Goal: Communication & Community: Participate in discussion

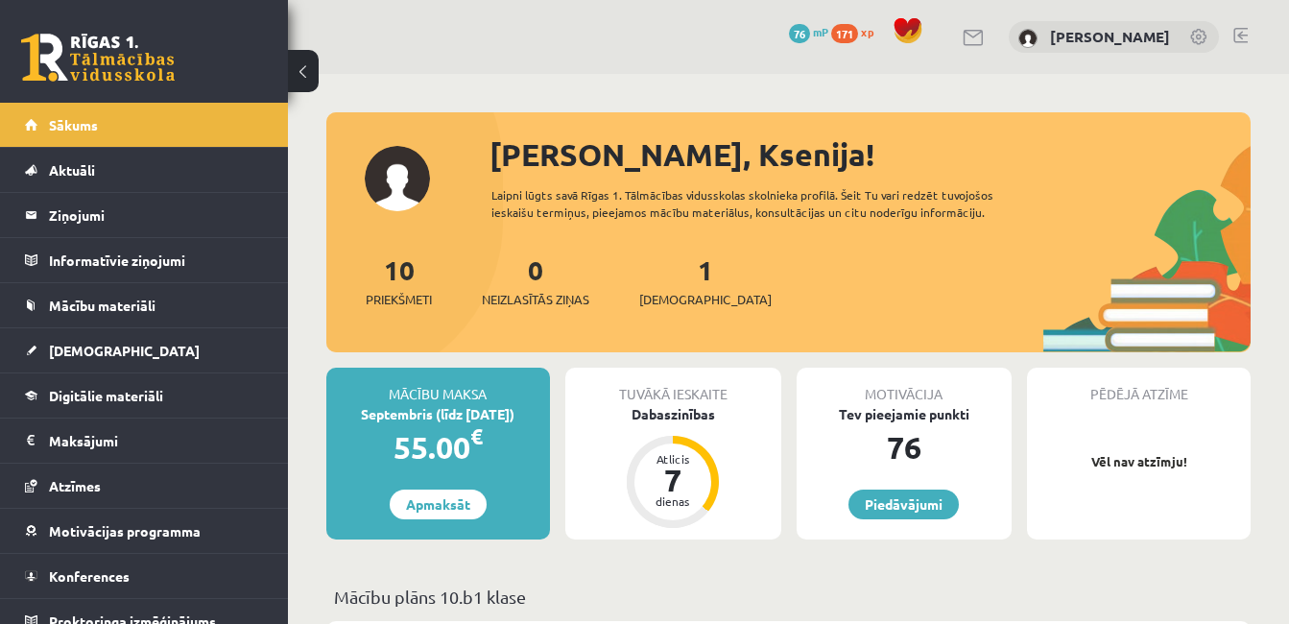
click at [534, 289] on div "0 Neizlasītās ziņas" at bounding box center [535, 278] width 107 height 59
click at [534, 281] on link "0 Neizlasītās ziņas" at bounding box center [535, 280] width 107 height 57
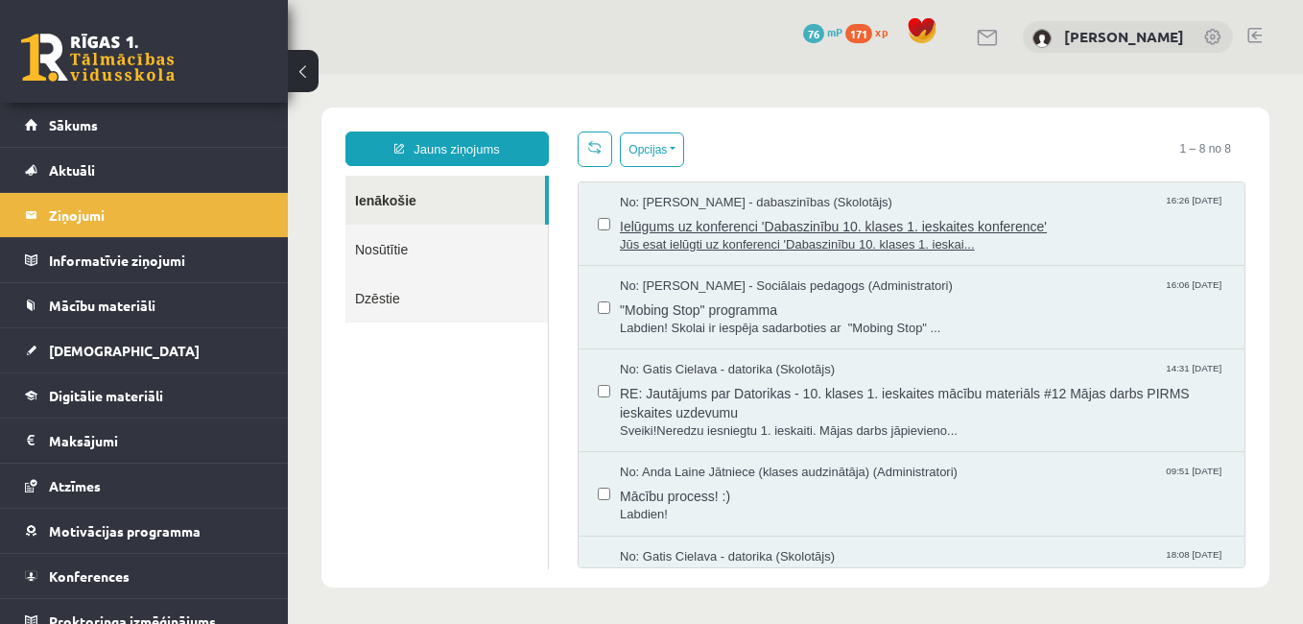
click at [769, 223] on span "Ielūgums uz konferenci 'Dabaszinību 10. klases 1. ieskaites konference'" at bounding box center [922, 224] width 605 height 24
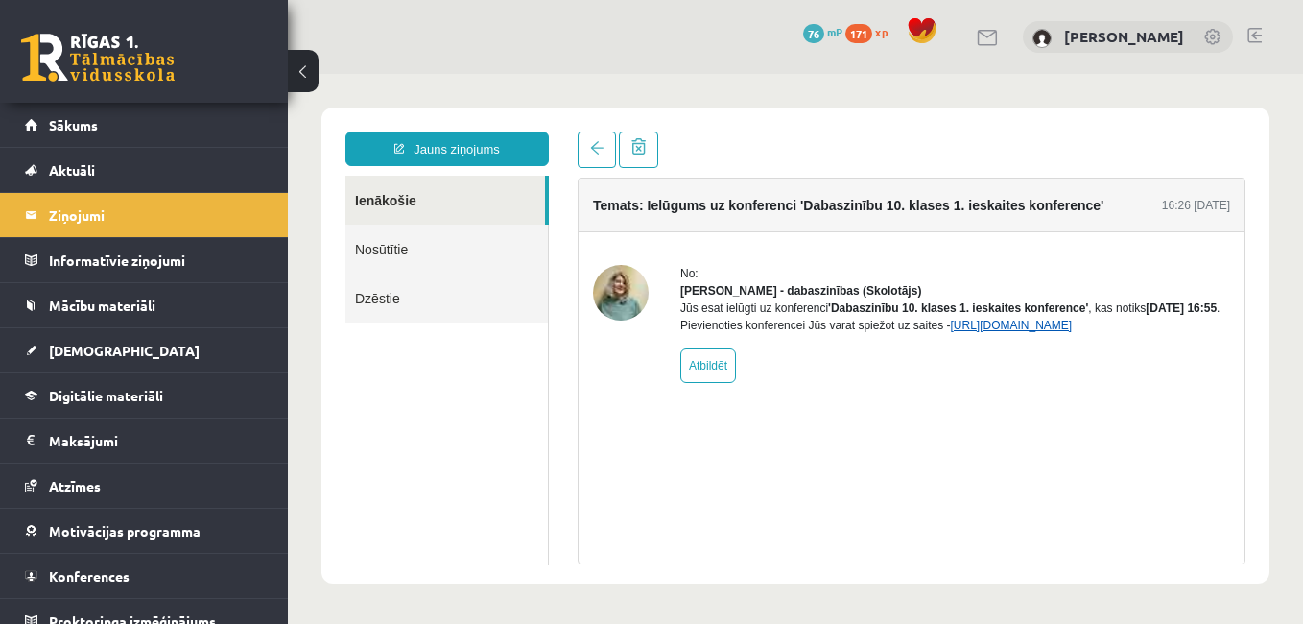
click at [1024, 332] on link "https://eskola.r1tv.lv/conferences/4468/join" at bounding box center [1011, 325] width 122 height 13
